Goal: Find specific page/section: Find specific page/section

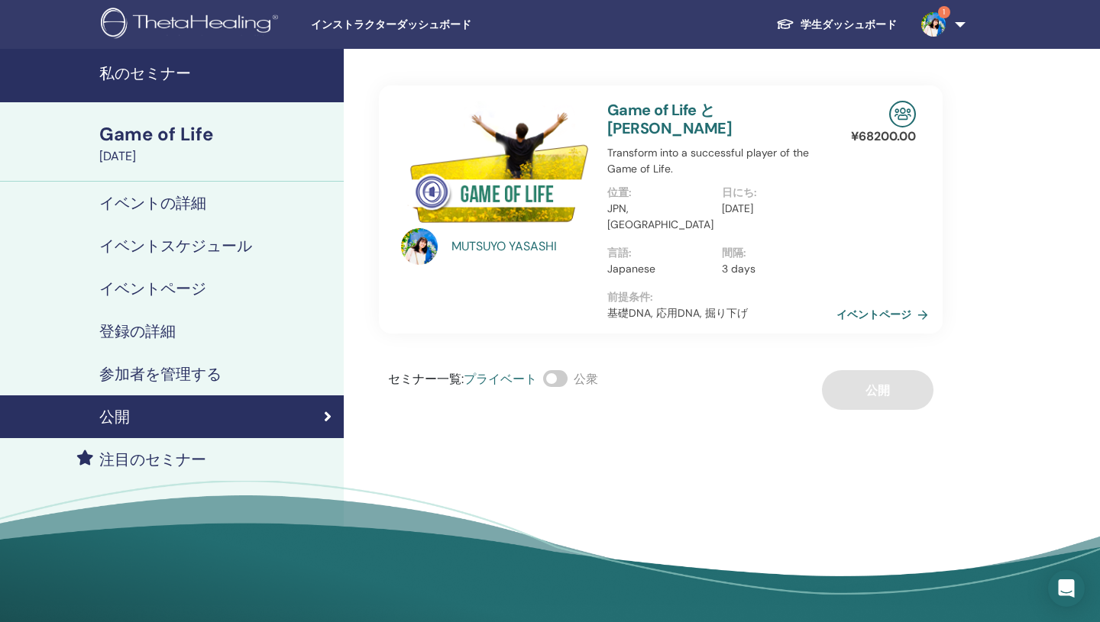
click at [935, 22] on img at bounding box center [933, 24] width 24 height 24
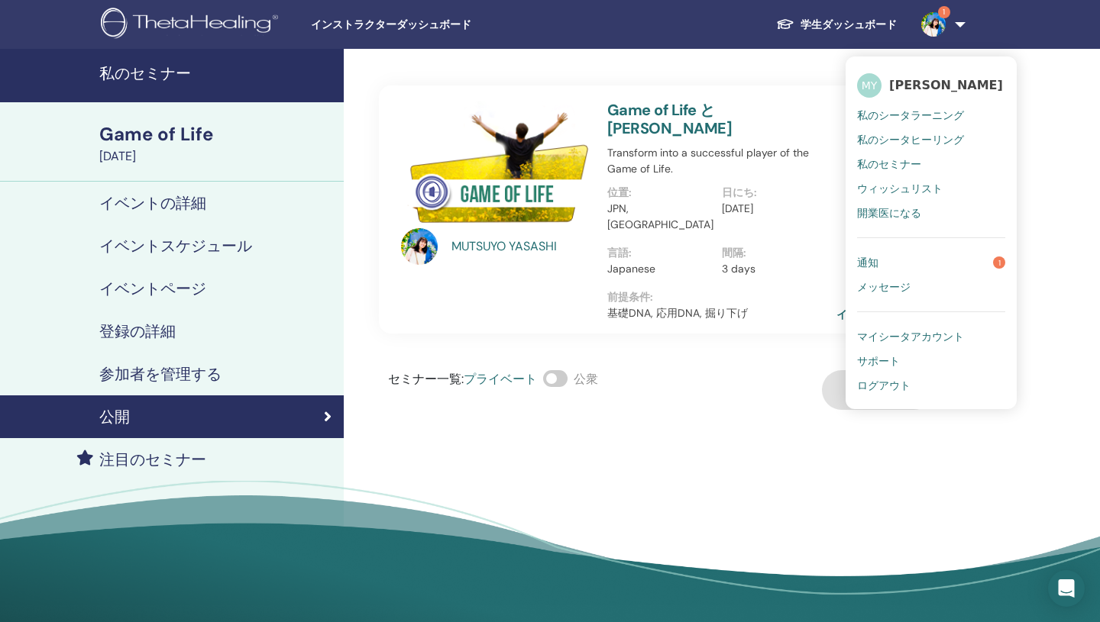
click at [883, 273] on link "通知 1" at bounding box center [931, 262] width 148 height 24
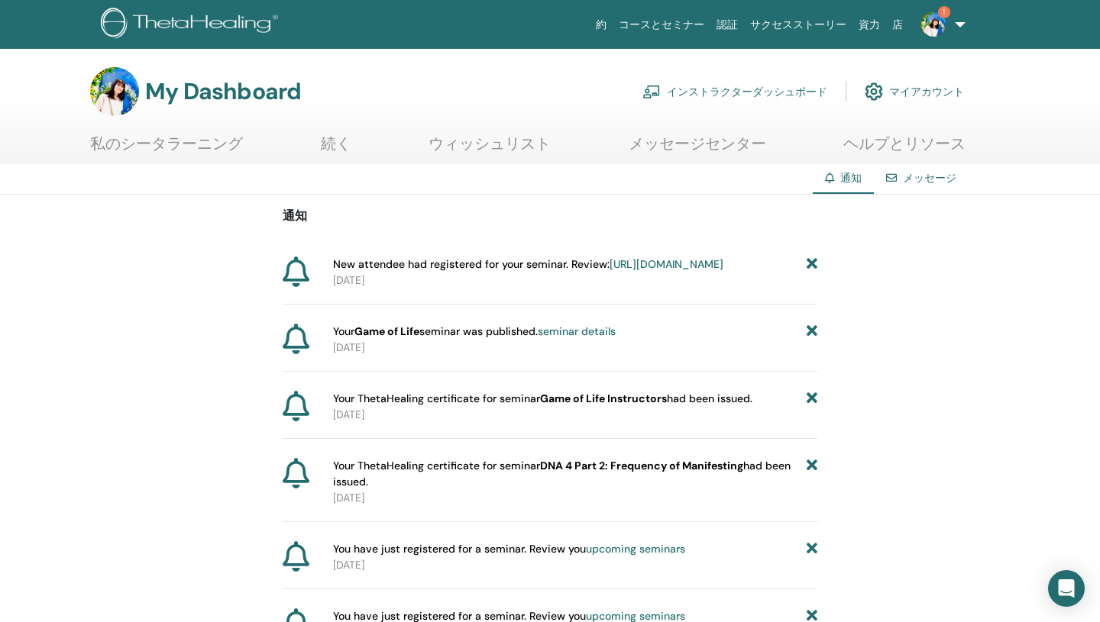
click at [609, 271] on link "https://member.thetahealing.com/instructor/seminar/374952/attendees" at bounding box center [666, 264] width 114 height 14
